Goal: Task Accomplishment & Management: Use online tool/utility

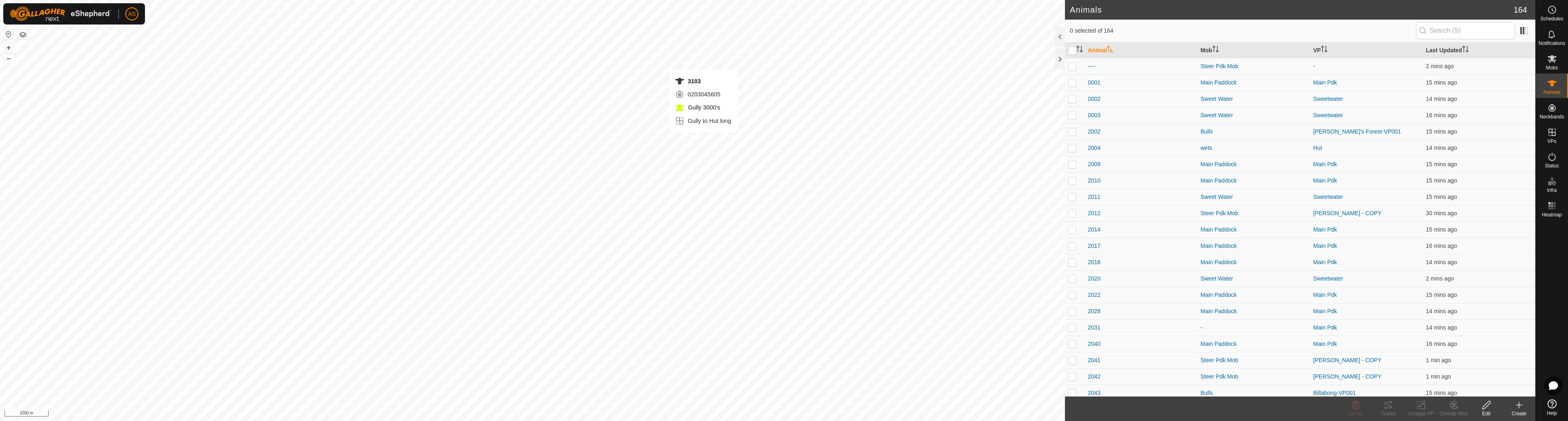
checkbox input "true"
click at [1417, 405] on icon at bounding box center [1421, 405] width 10 height 10
click at [1428, 387] on link "Turn Off VP" at bounding box center [1445, 388] width 81 height 17
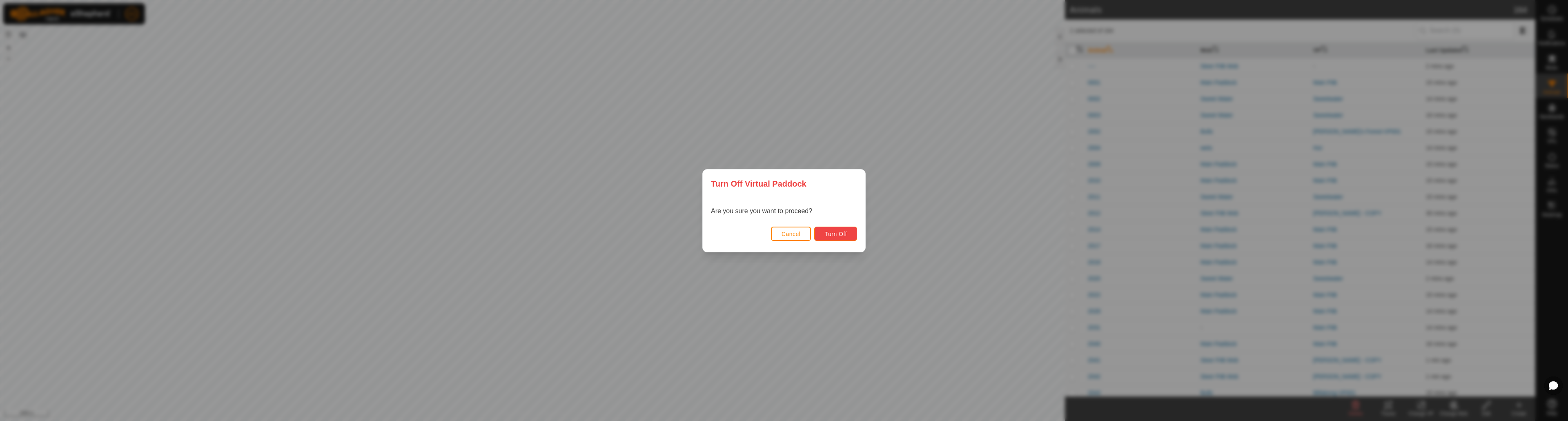
click at [831, 230] on button "Turn Off" at bounding box center [835, 233] width 43 height 14
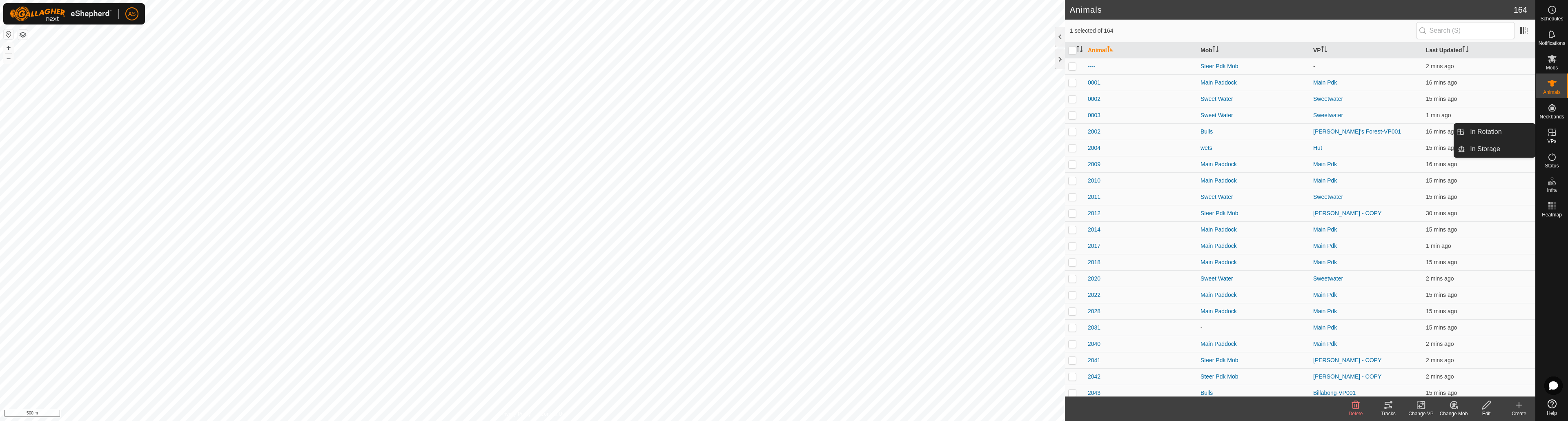
click at [1550, 128] on icon at bounding box center [1552, 133] width 10 height 10
click at [1518, 408] on icon at bounding box center [1519, 405] width 10 height 10
click at [1555, 133] on icon at bounding box center [1552, 133] width 10 height 10
click at [1503, 124] on link "In Rotation" at bounding box center [1500, 132] width 70 height 17
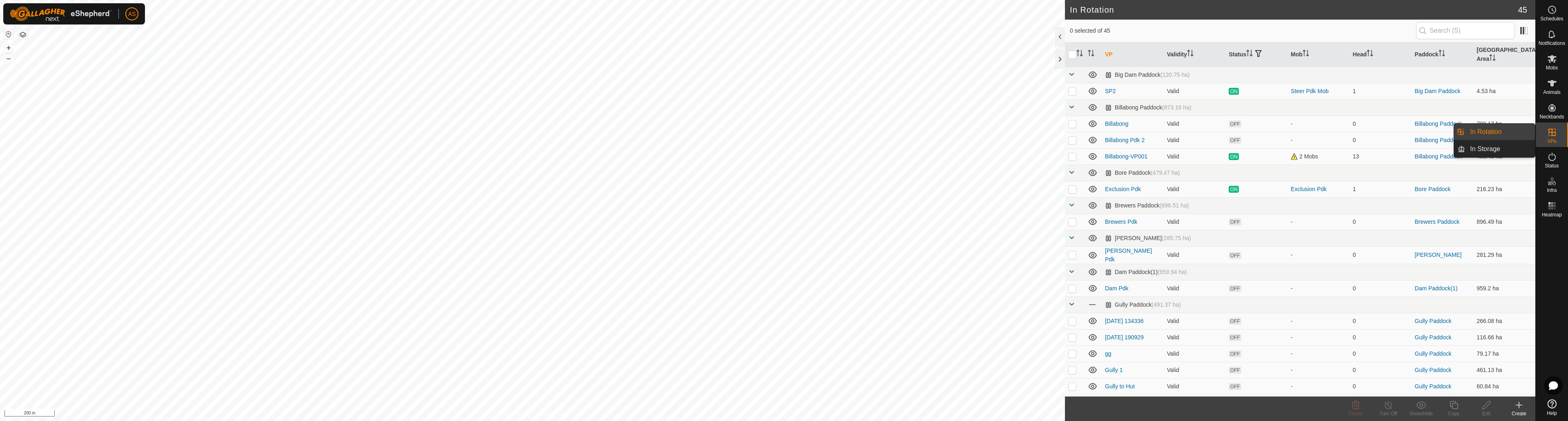
click at [1503, 132] on link "In Rotation" at bounding box center [1500, 132] width 70 height 17
click at [1520, 409] on icon at bounding box center [1519, 405] width 10 height 10
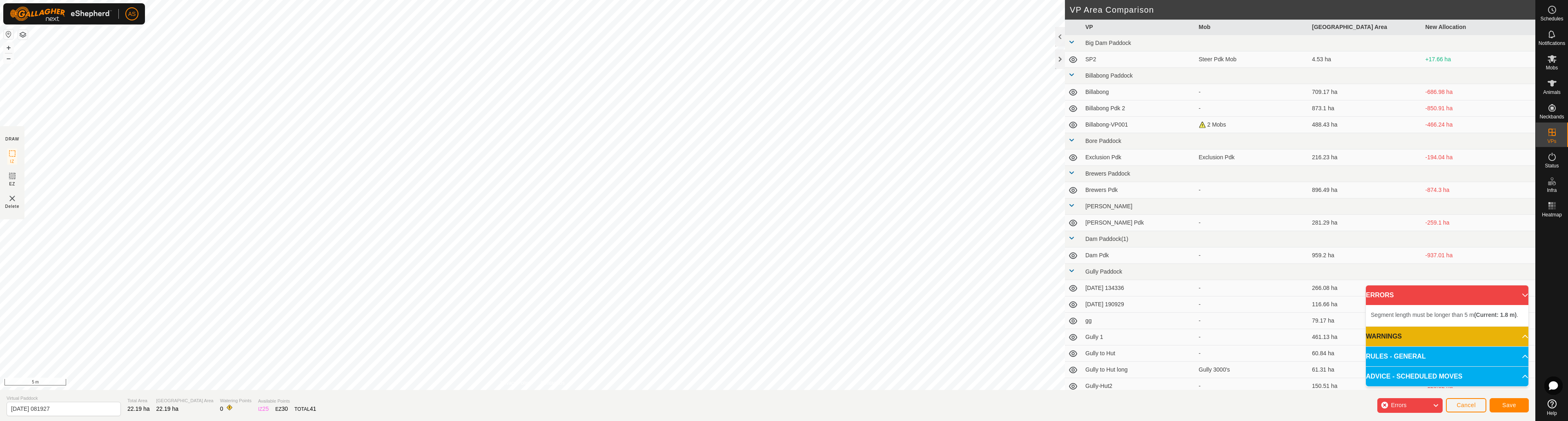
click at [794, 226] on div "Segment length must be longer than 5 m (Current: 1.8 m) . + – ⇧ i 5 m" at bounding box center [533, 195] width 1065 height 390
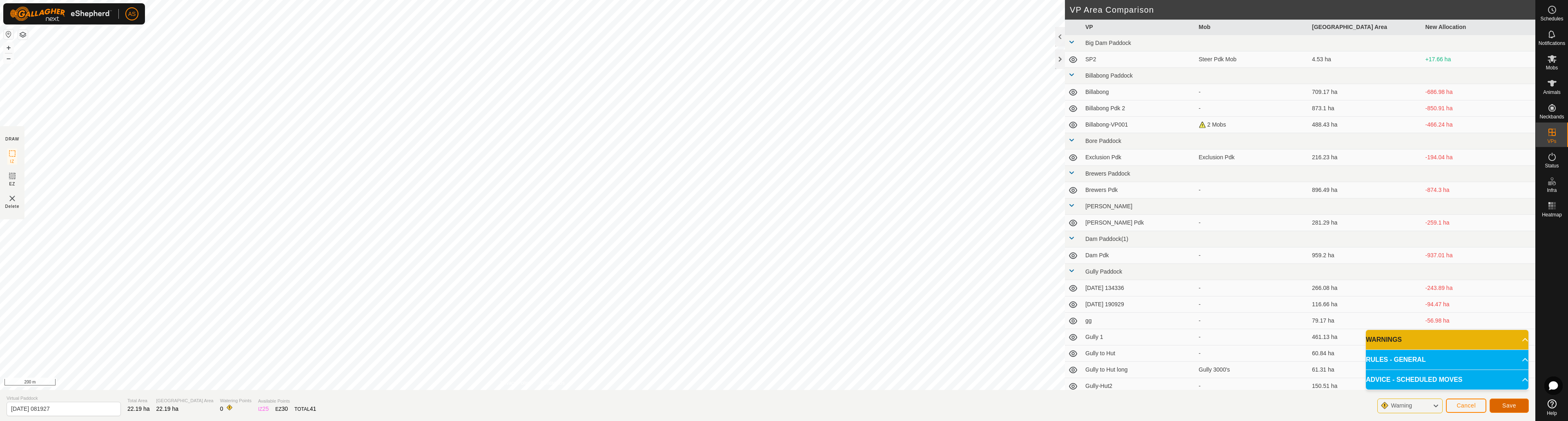
click at [1506, 403] on span "Save" at bounding box center [1509, 405] width 14 height 7
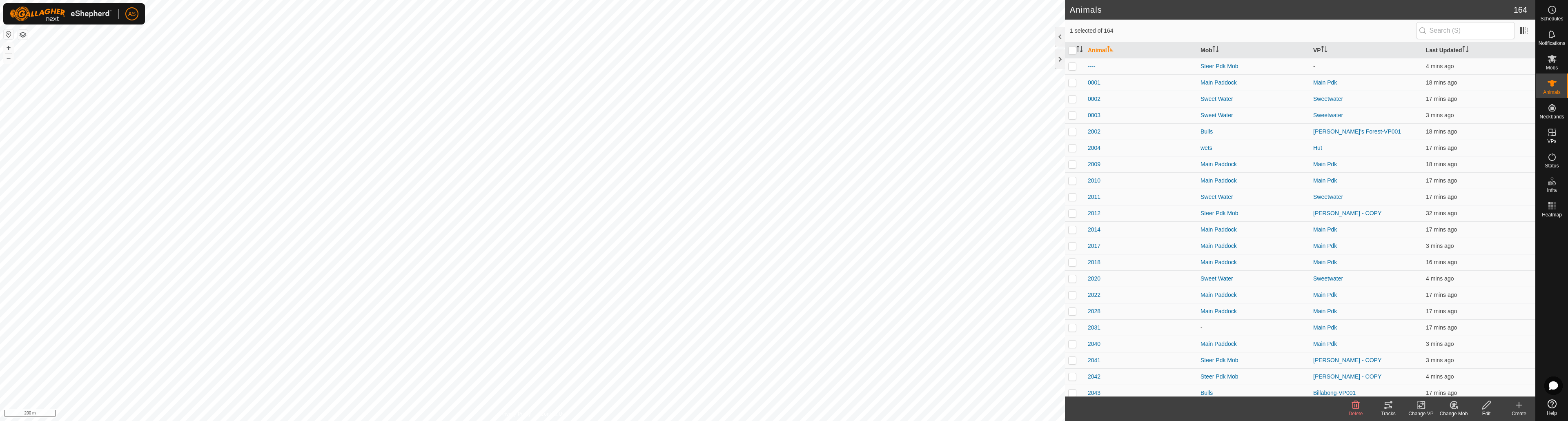
click at [1420, 405] on icon at bounding box center [1421, 405] width 10 height 10
click at [1430, 374] on link "Choose VP..." at bounding box center [1445, 370] width 81 height 17
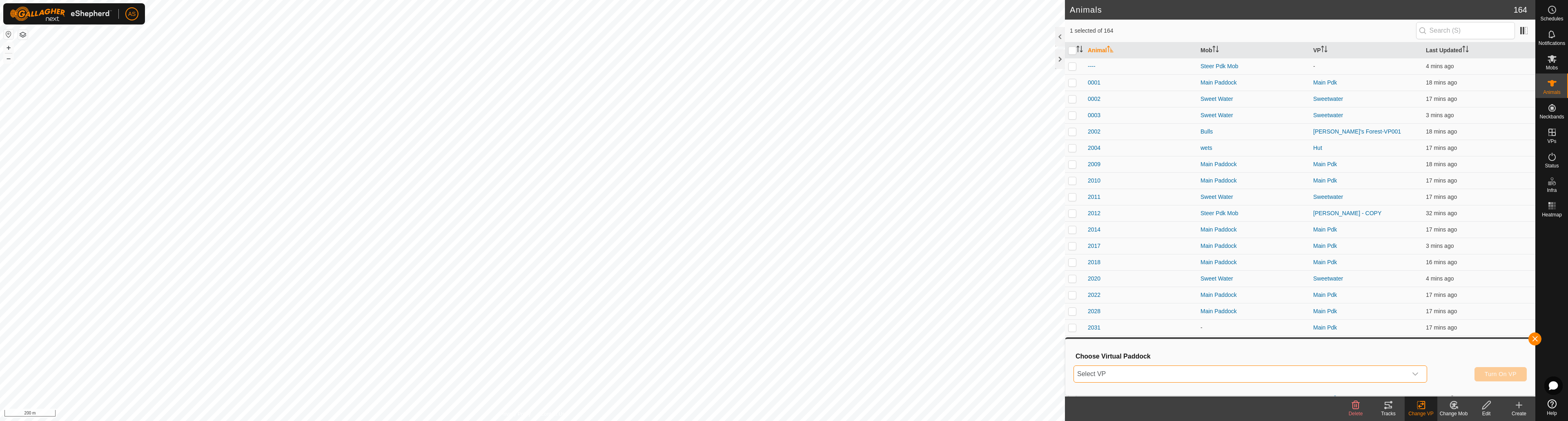
click at [1357, 373] on span "Select VP" at bounding box center [1240, 374] width 333 height 17
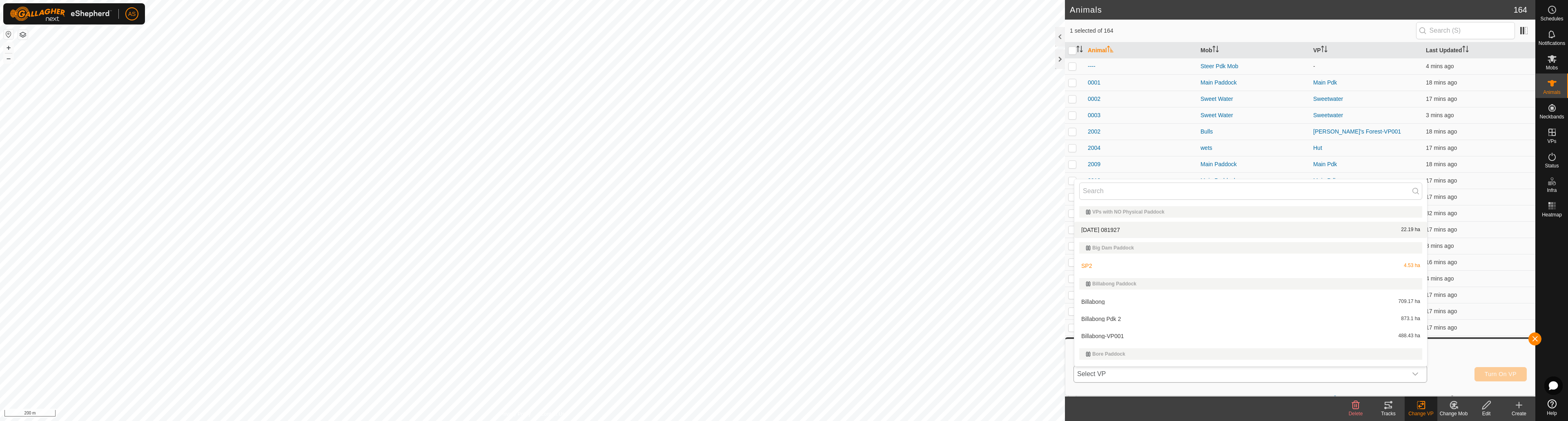
click at [1090, 227] on li "[DATE] 081927 22.19 ha" at bounding box center [1250, 230] width 353 height 17
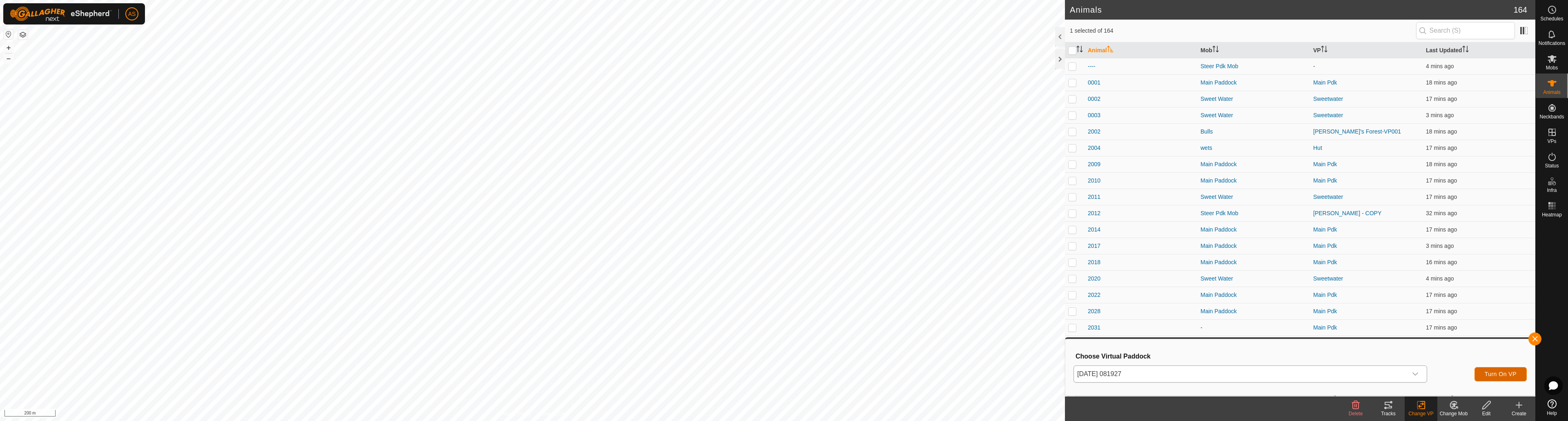
click at [1495, 377] on span "Turn On VP" at bounding box center [1500, 374] width 32 height 7
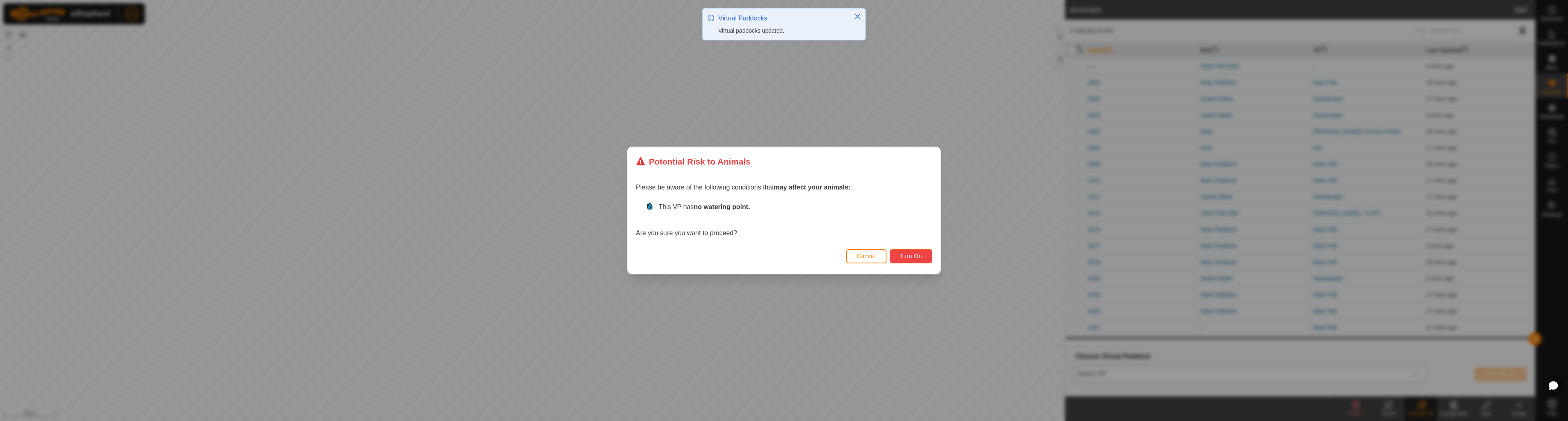
click at [906, 259] on span "Turn On" at bounding box center [911, 256] width 22 height 7
